Goal: Transaction & Acquisition: Book appointment/travel/reservation

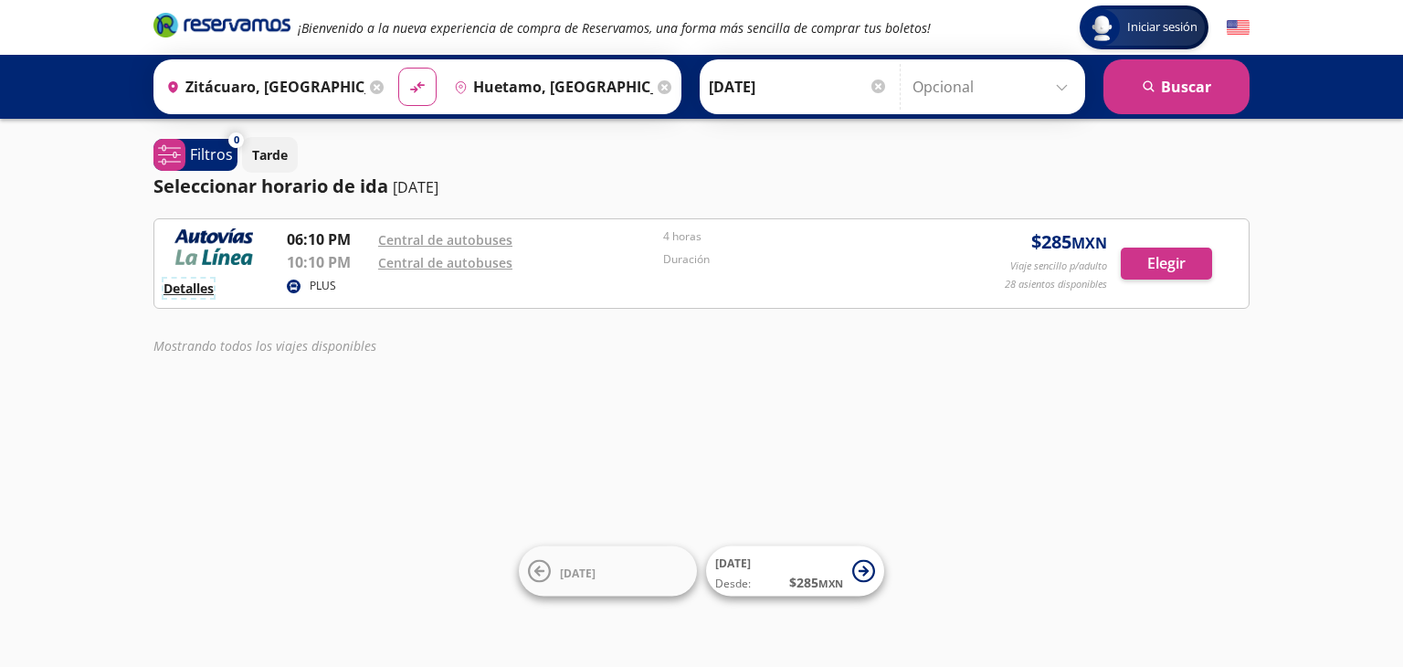
click at [206, 290] on button "Detalles" at bounding box center [188, 288] width 50 height 19
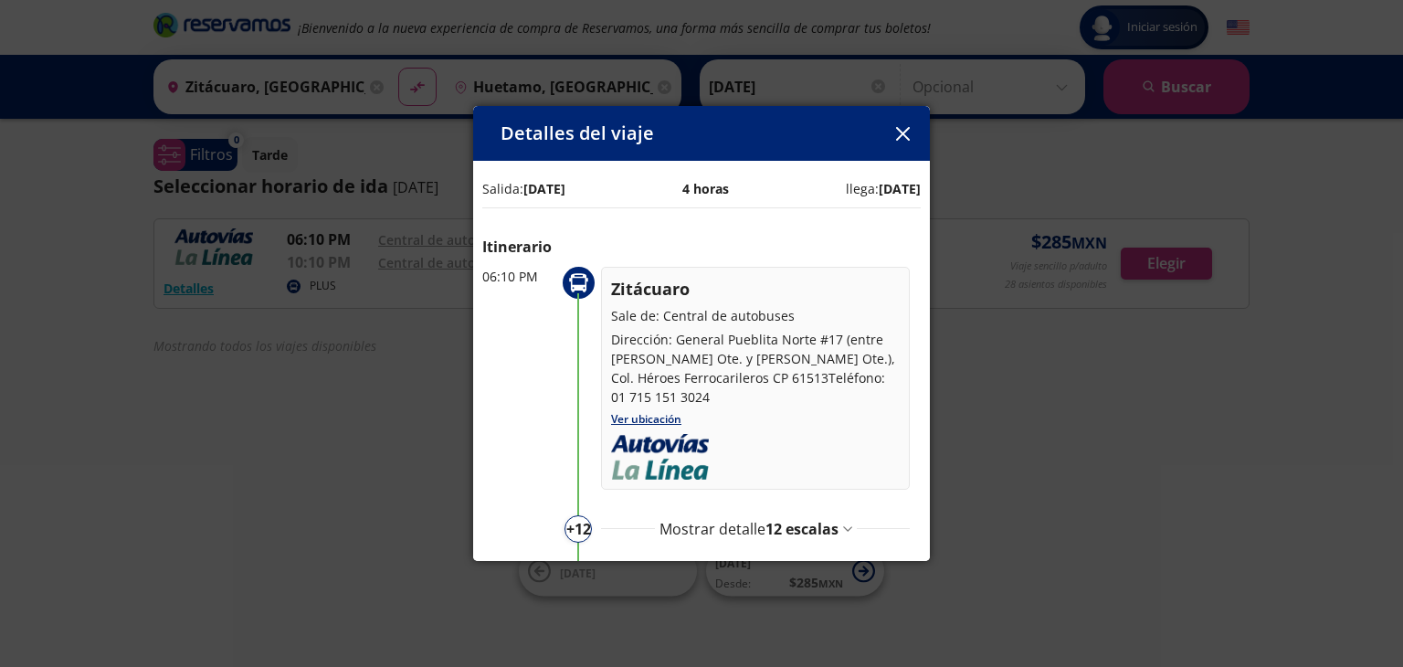
click at [367, 469] on div "Detalles del viaje Salida: [DATE] 4 horas llega: [DATE] Itinerario 06:10 PM Zit…" at bounding box center [701, 333] width 1403 height 667
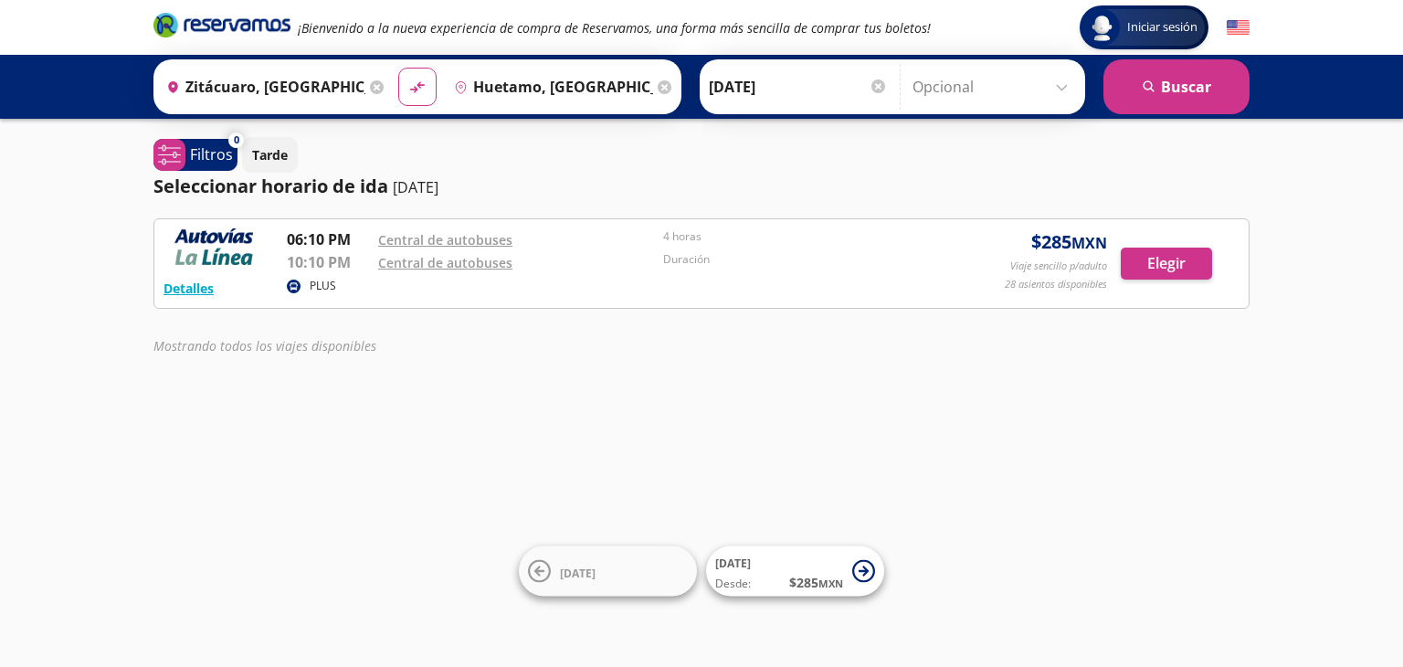
click at [875, 87] on div at bounding box center [878, 86] width 14 height 14
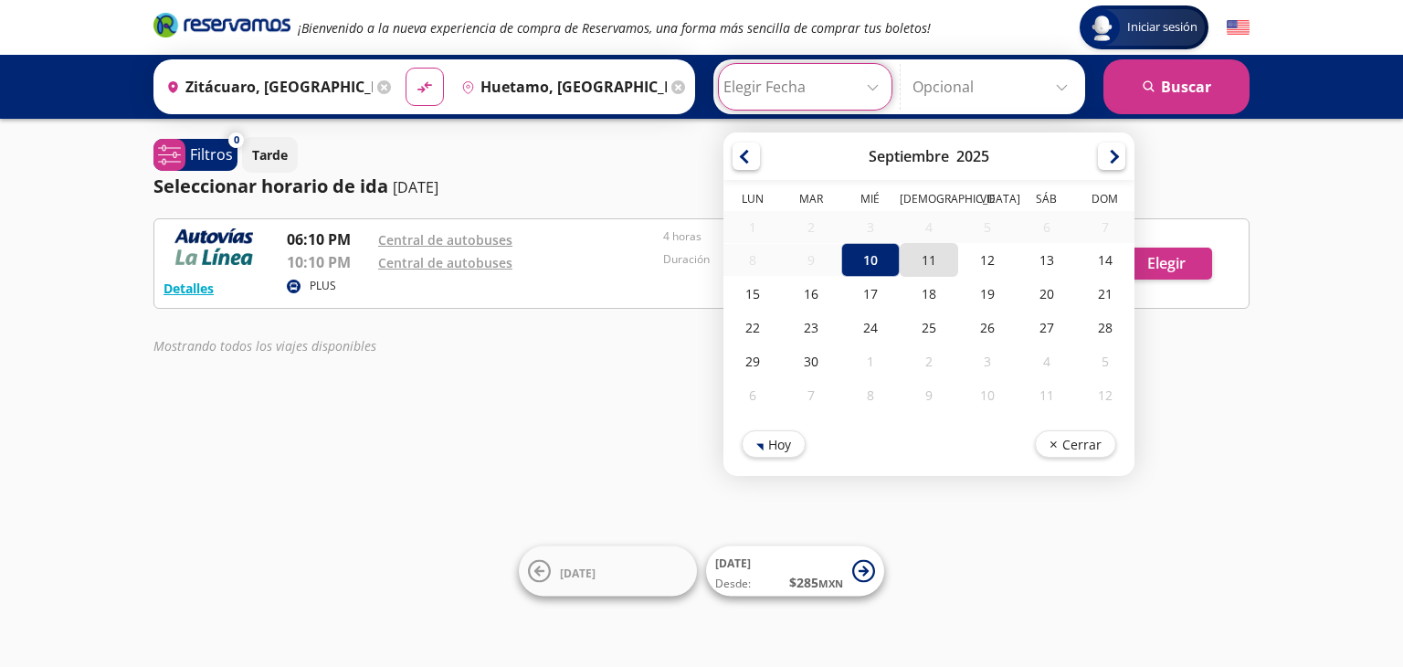
click at [922, 262] on div "11" at bounding box center [929, 260] width 58 height 34
type input "[DATE]"
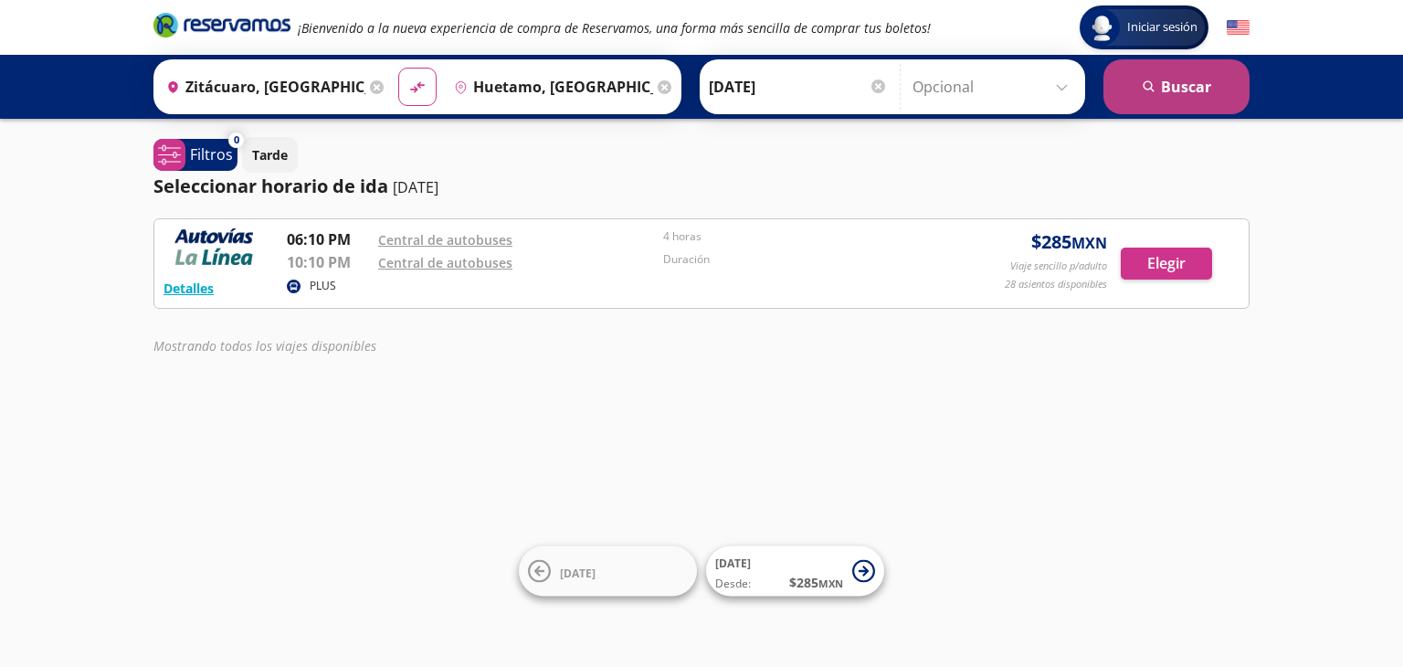
click at [1147, 106] on button "search [GEOGRAPHIC_DATA]" at bounding box center [1176, 86] width 146 height 55
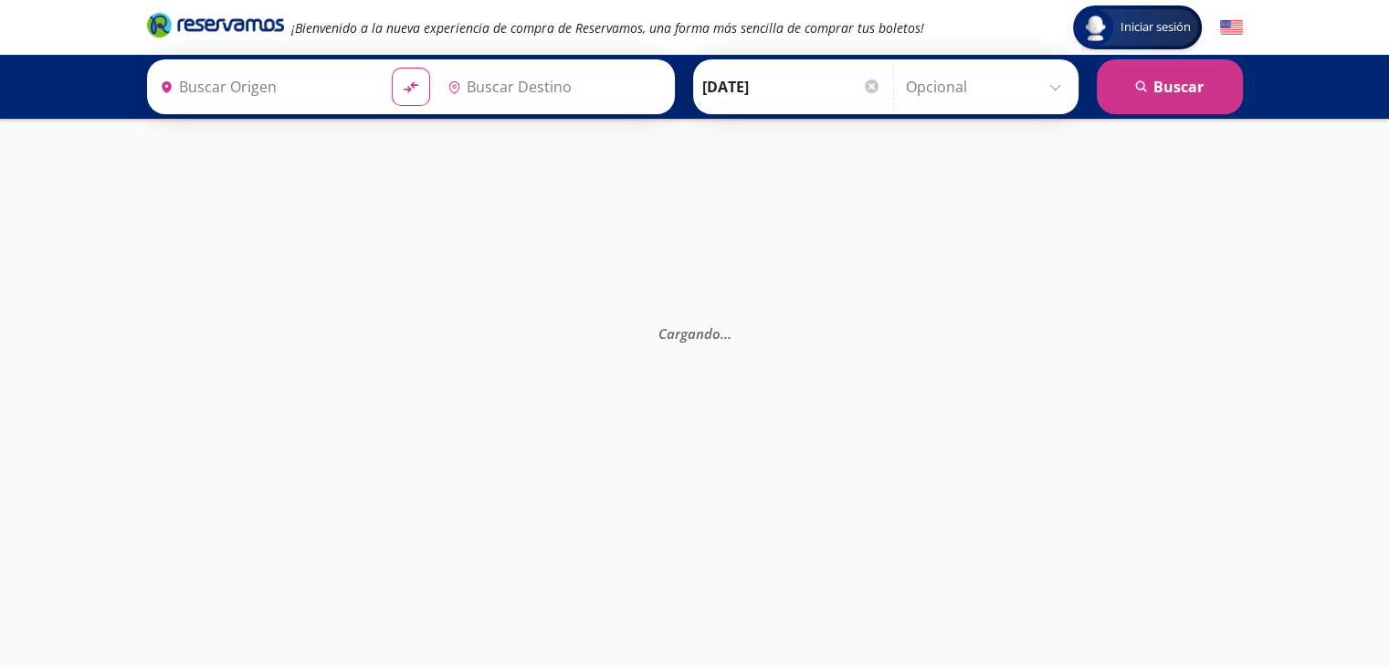
type input "Zitácuaro, [GEOGRAPHIC_DATA]"
type input "Huetamo, [GEOGRAPHIC_DATA]"
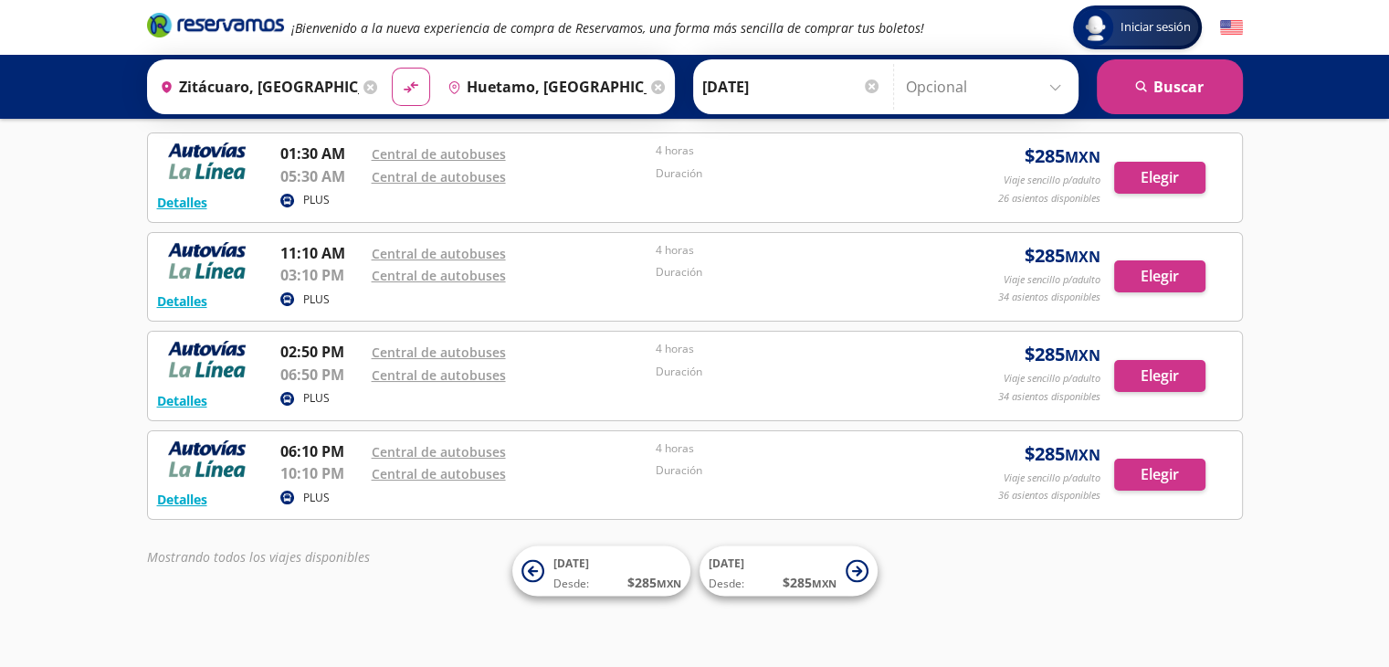
scroll to position [84, 0]
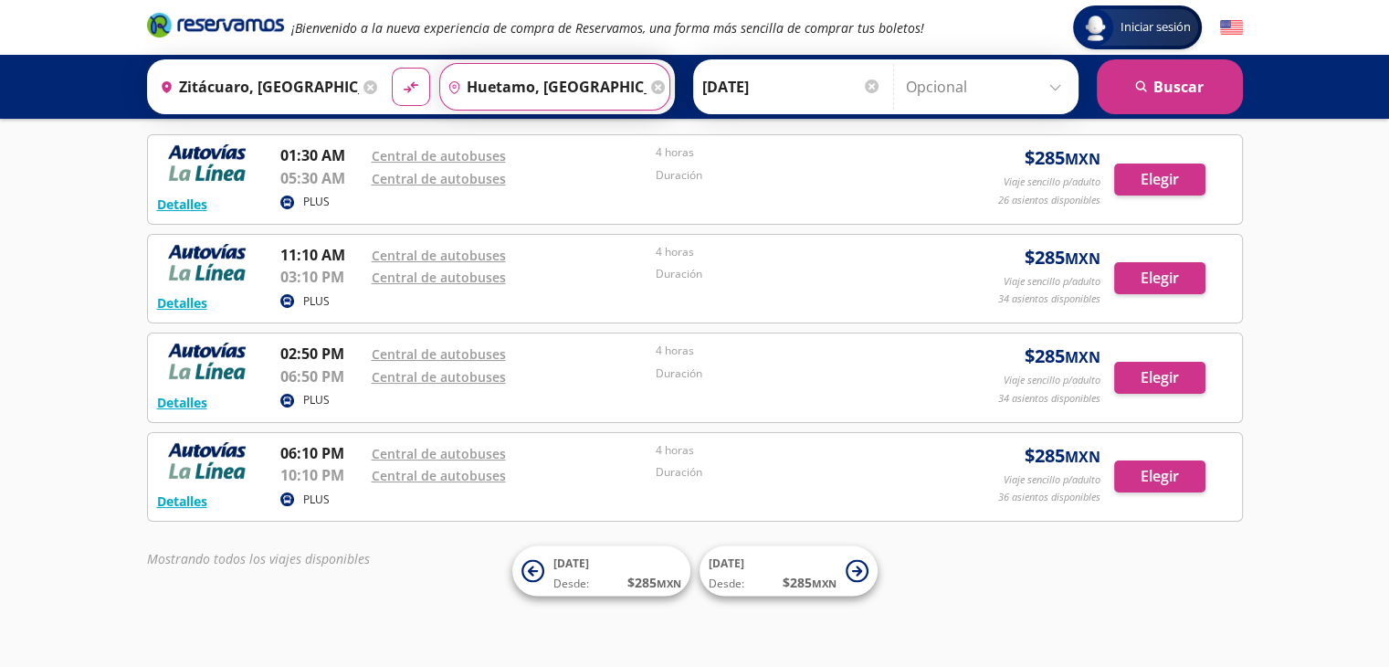
click at [618, 84] on input "Huetamo, [GEOGRAPHIC_DATA]" at bounding box center [543, 87] width 206 height 46
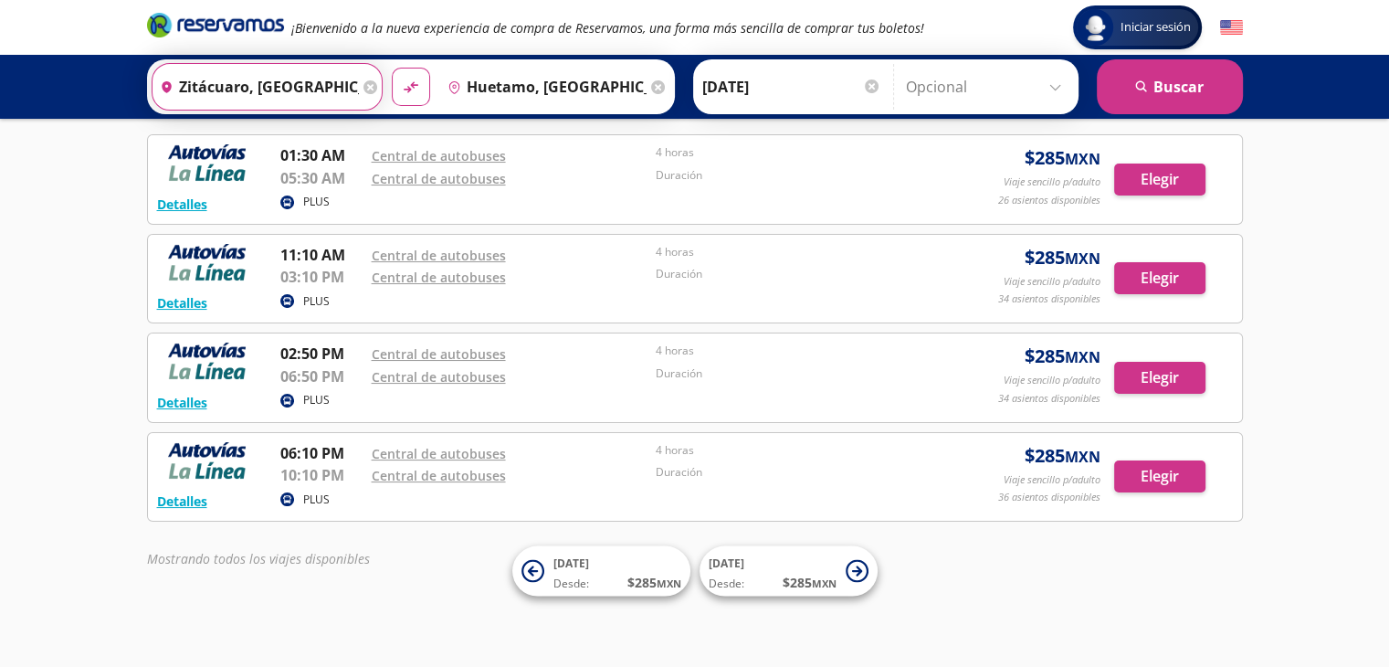
click at [343, 88] on input "Zitácuaro, [GEOGRAPHIC_DATA]" at bounding box center [256, 87] width 206 height 46
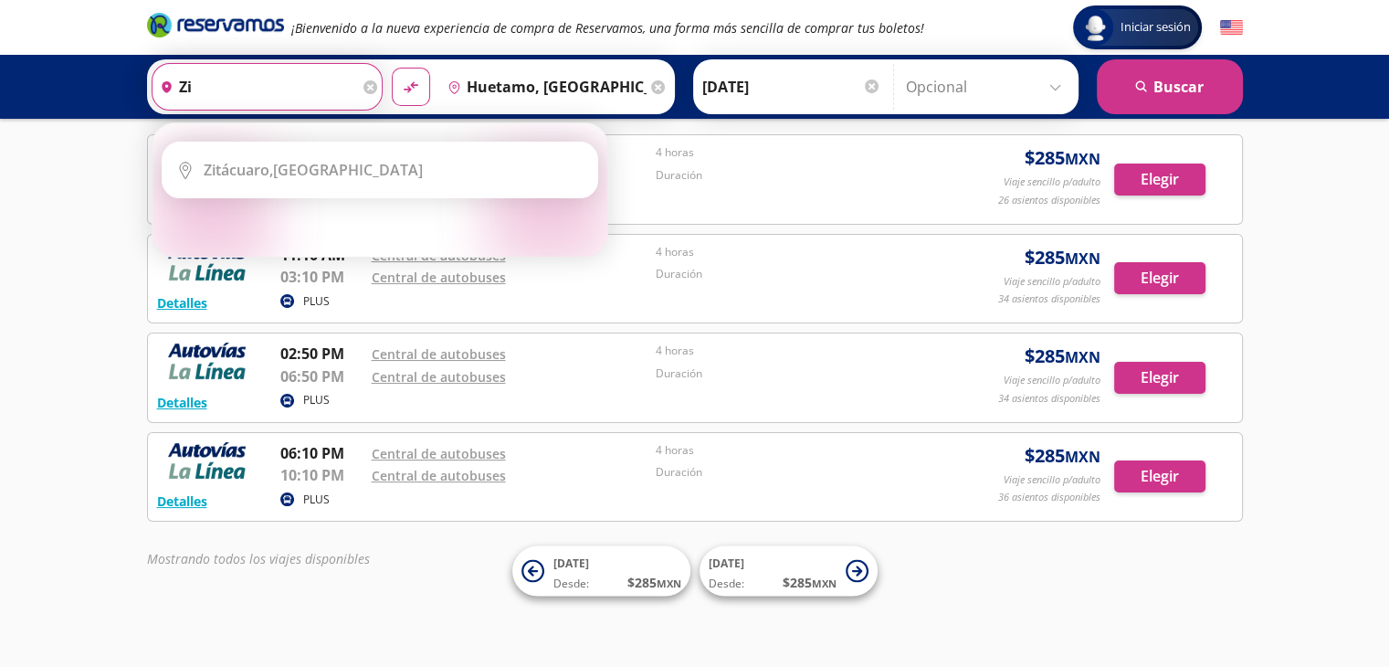
type input "z"
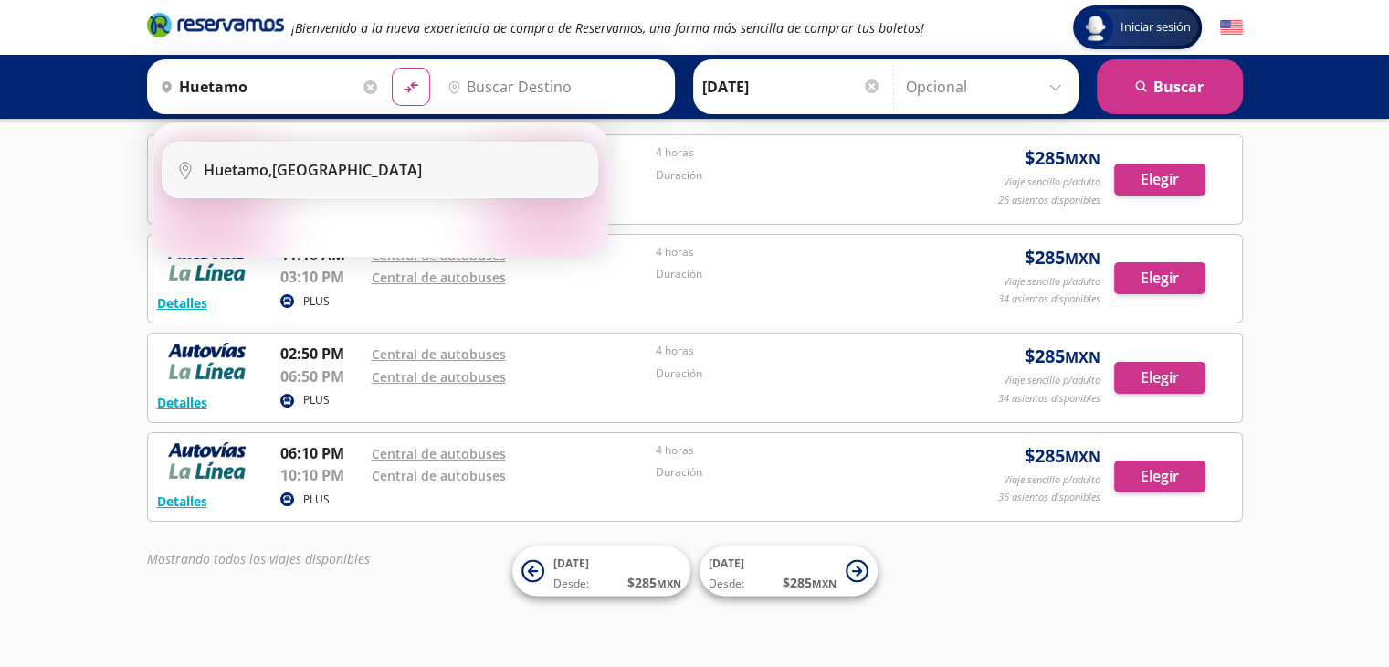
click at [359, 184] on li "City Icon [GEOGRAPHIC_DATA], [GEOGRAPHIC_DATA]" at bounding box center [380, 169] width 435 height 55
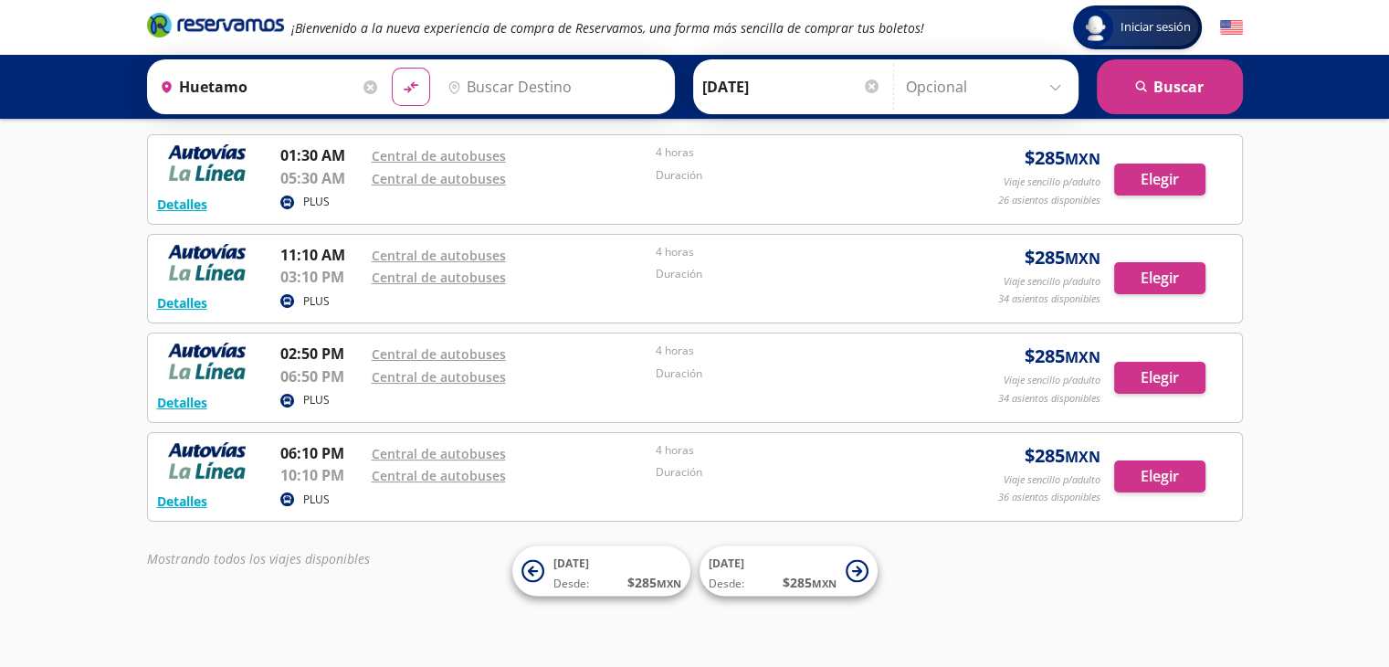
type input "Huetamo, [GEOGRAPHIC_DATA]"
click at [521, 65] on input "Destino" at bounding box center [552, 87] width 225 height 46
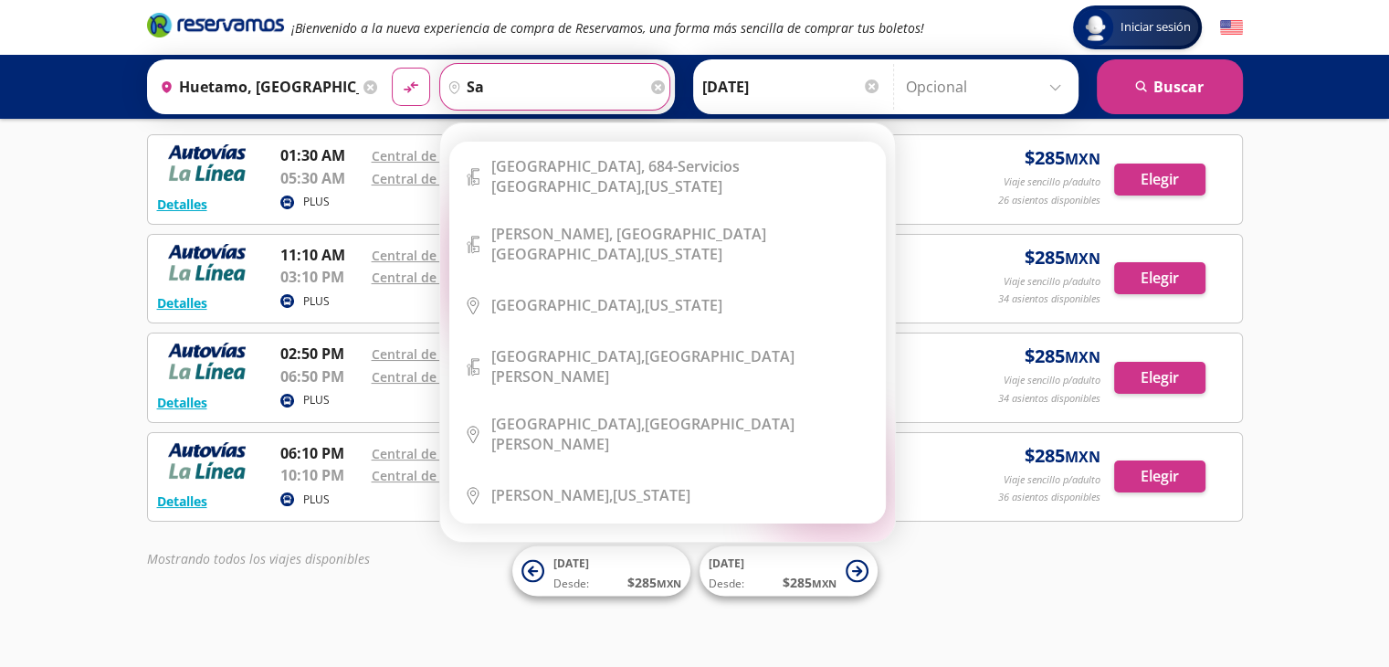
type input "s"
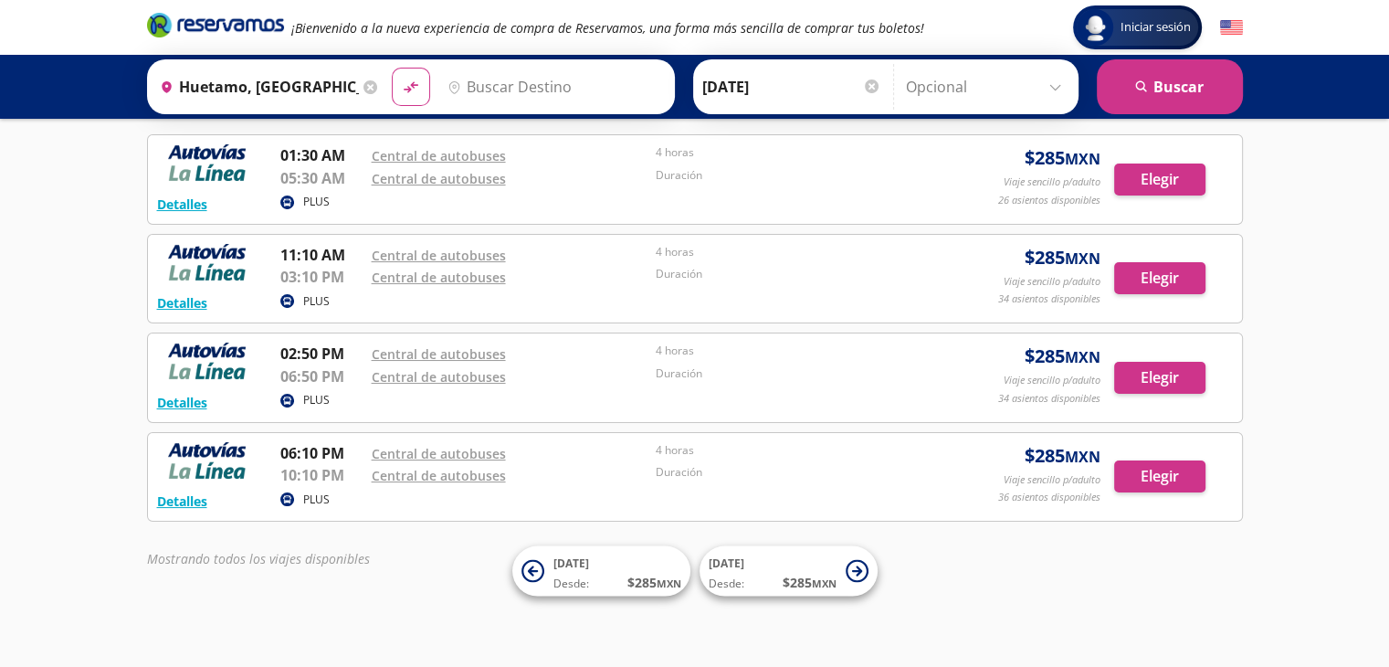
click at [99, 210] on div "Iniciar sesión Iniciar sesión ¡Bienvenido a la nueva experiencia de compra de R…" at bounding box center [694, 292] width 1389 height 753
click at [100, 210] on div "Iniciar sesión Iniciar sesión ¡Bienvenido a la nueva experiencia de compra de R…" at bounding box center [694, 292] width 1389 height 753
click at [104, 204] on div "Iniciar sesión Iniciar sesión ¡Bienvenido a la nueva experiencia de compra de R…" at bounding box center [694, 292] width 1389 height 753
